Goal: Task Accomplishment & Management: Complete application form

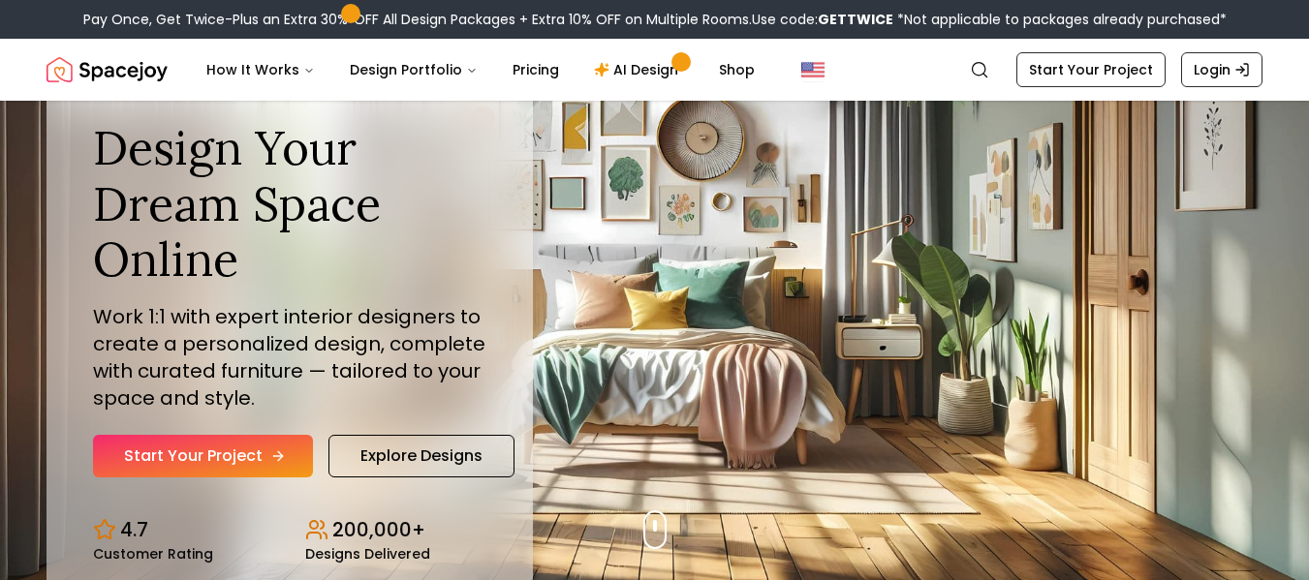
click at [220, 465] on link "Start Your Project" at bounding box center [203, 456] width 220 height 43
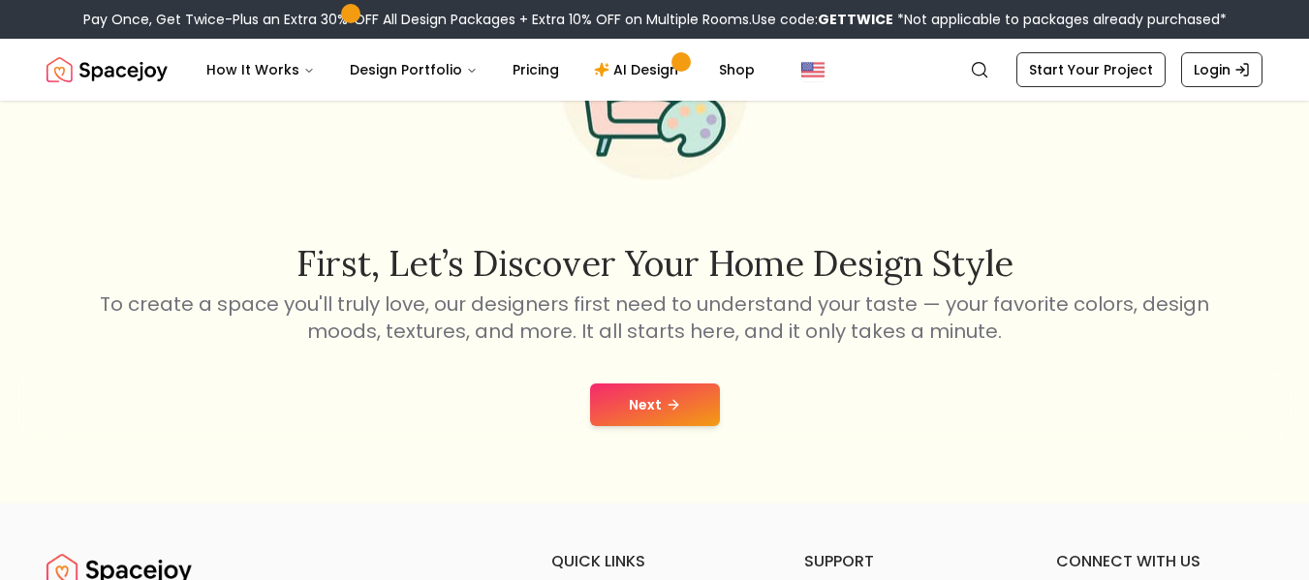
scroll to position [209, 0]
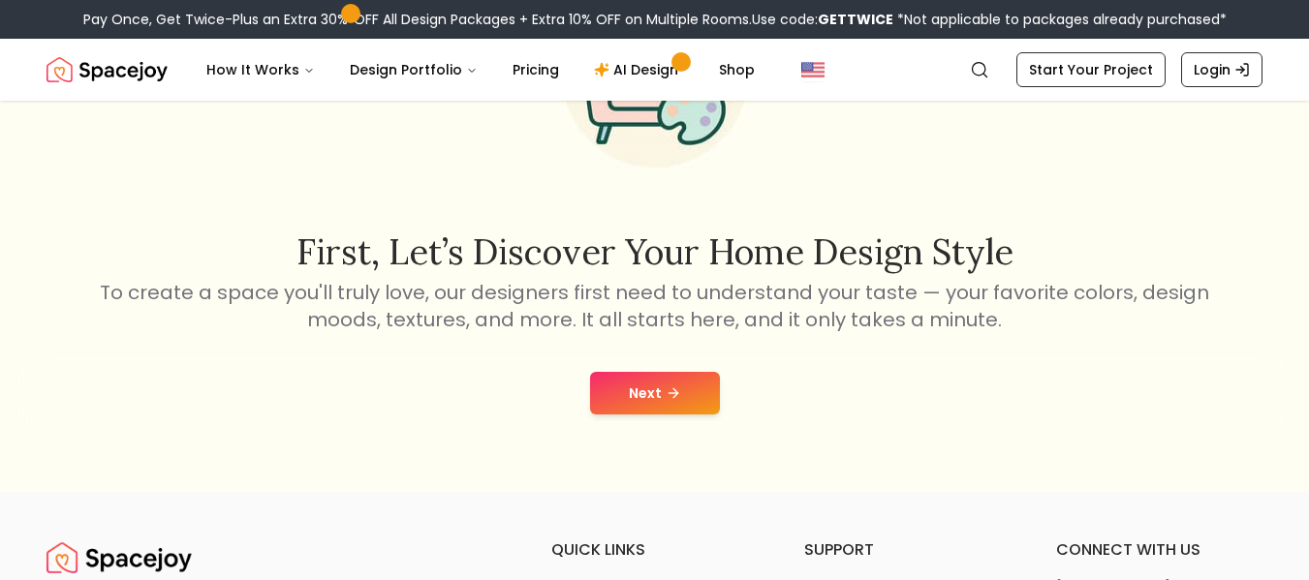
click at [663, 396] on button "Next" at bounding box center [655, 393] width 130 height 43
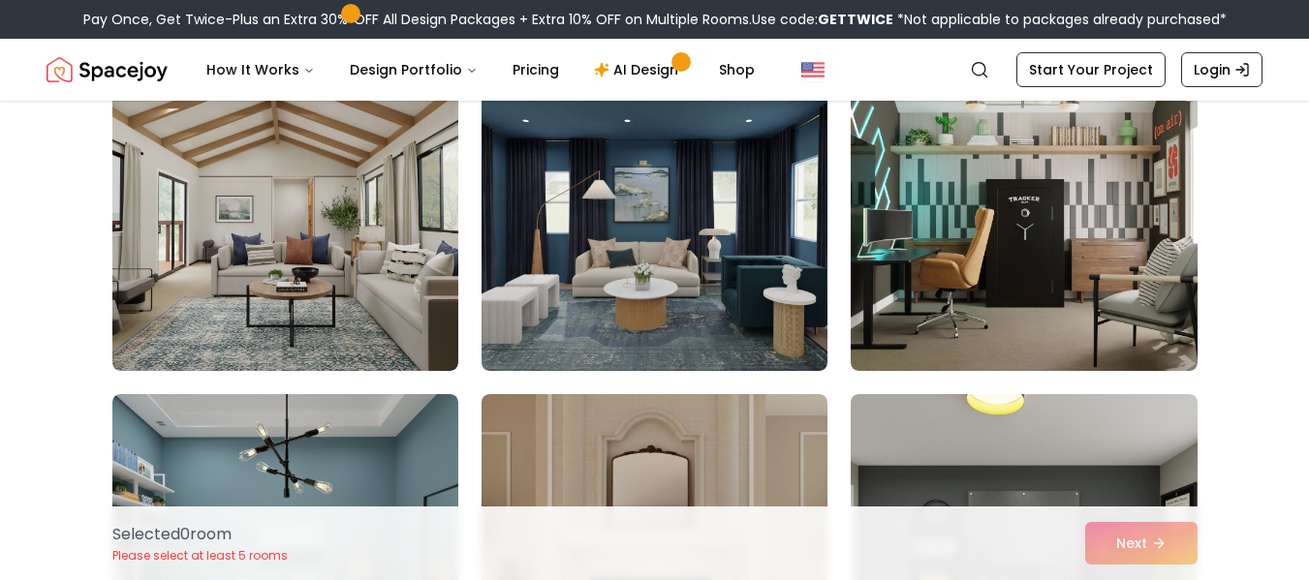
scroll to position [2518, 0]
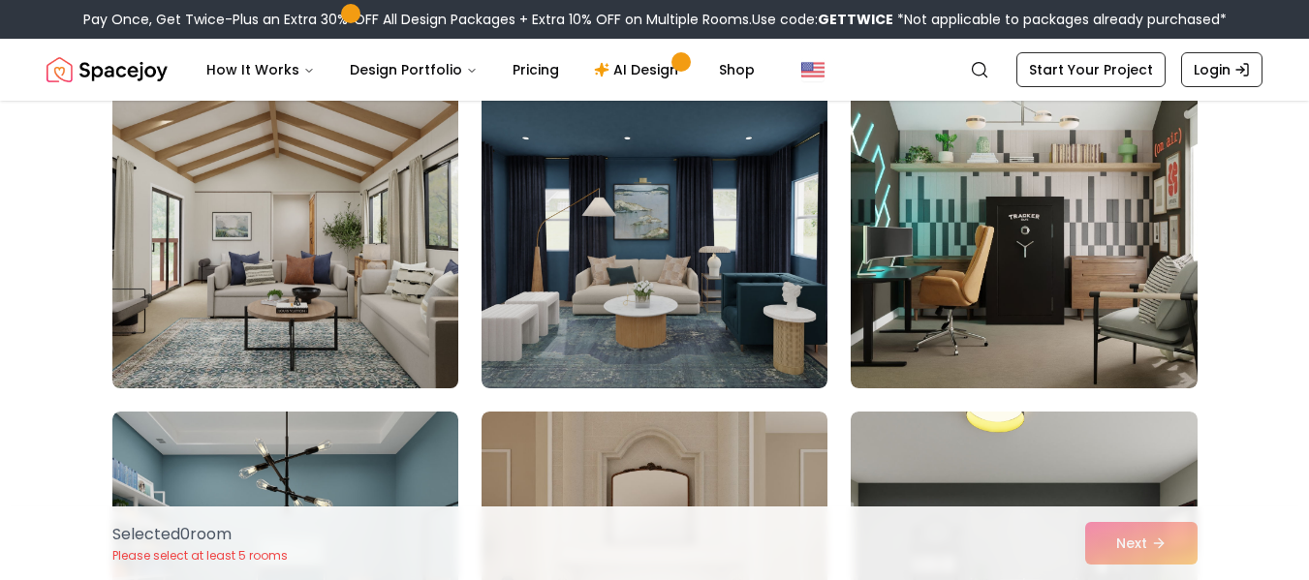
click at [399, 270] on img at bounding box center [285, 234] width 363 height 326
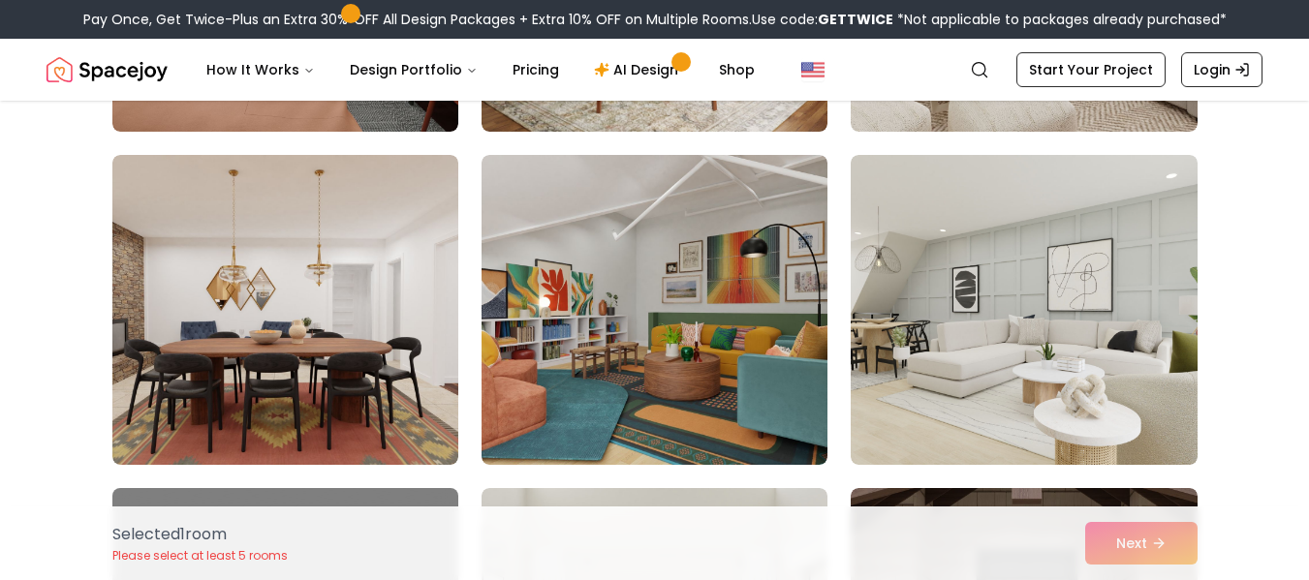
scroll to position [6212, 0]
